Goal: Navigation & Orientation: Find specific page/section

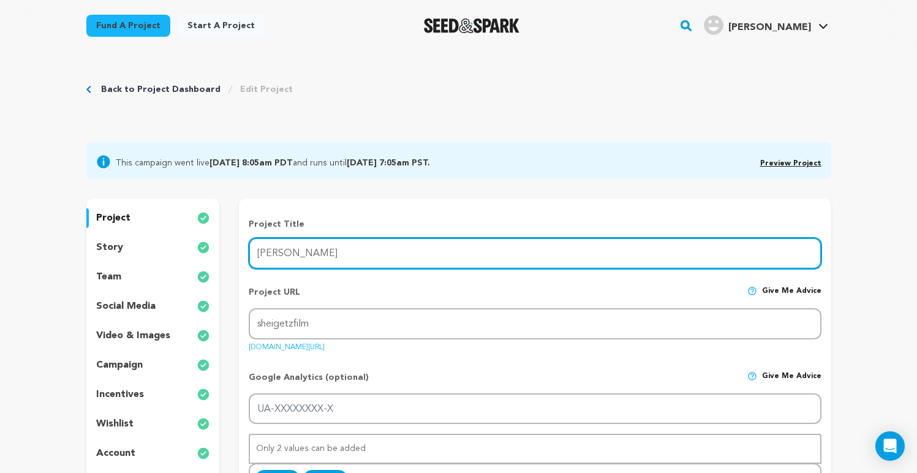
click at [336, 257] on input "[PERSON_NAME]" at bounding box center [535, 253] width 572 height 31
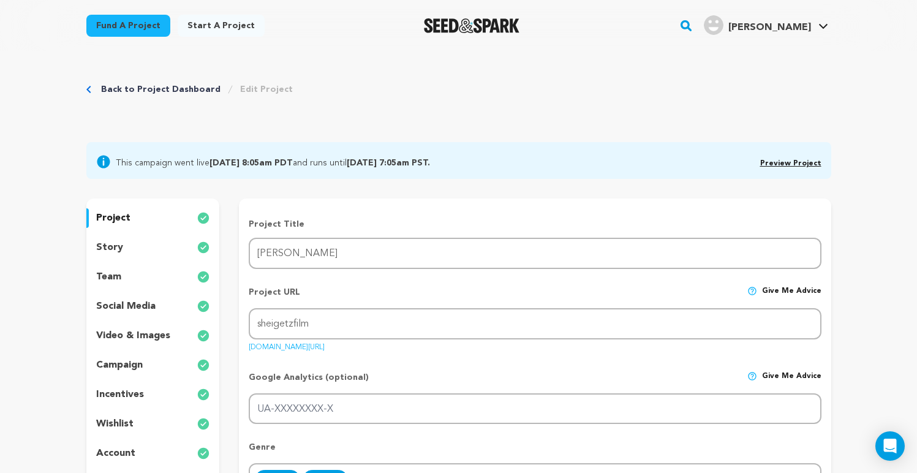
click at [91, 89] on div "Back to Project Dashboard Edit Project" at bounding box center [189, 89] width 207 height 12
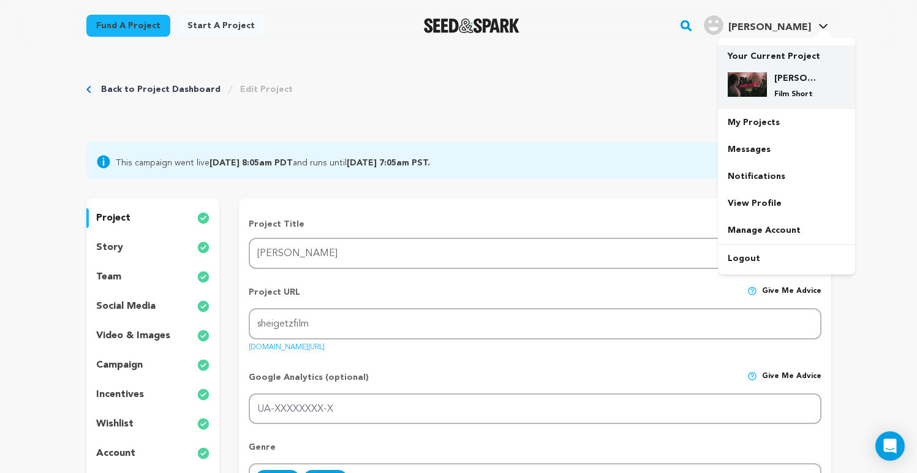
click at [764, 75] on img at bounding box center [747, 84] width 39 height 25
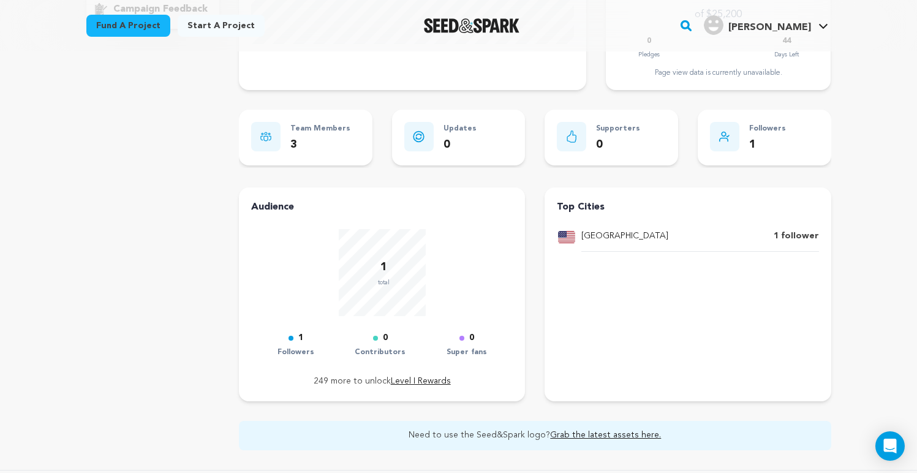
scroll to position [312, 0]
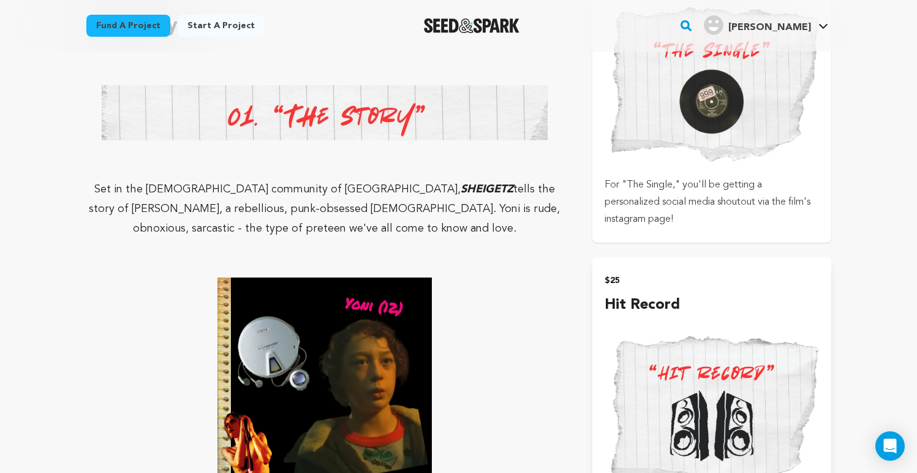
scroll to position [875, 0]
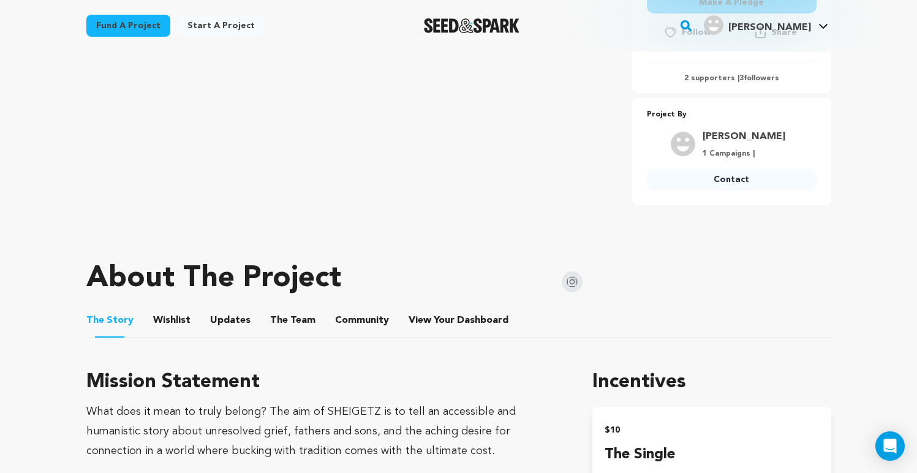
scroll to position [404, 0]
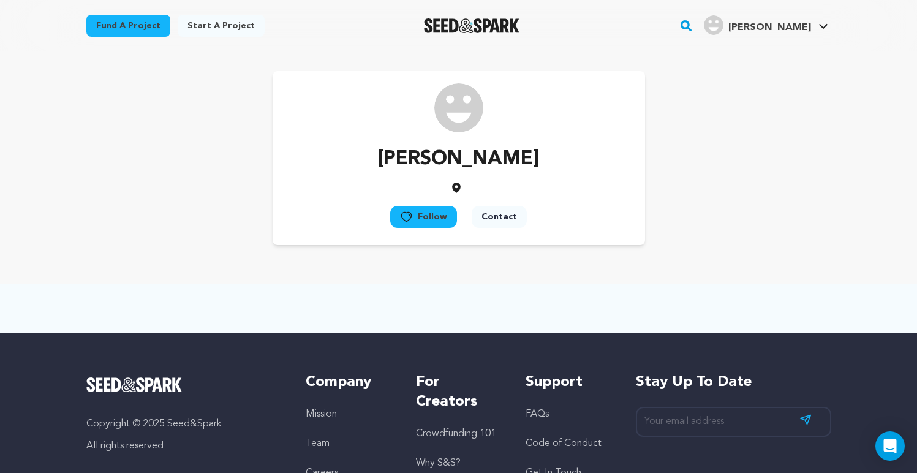
click at [385, 158] on p "[PERSON_NAME]" at bounding box center [458, 159] width 161 height 29
